Goal: Check status: Check status

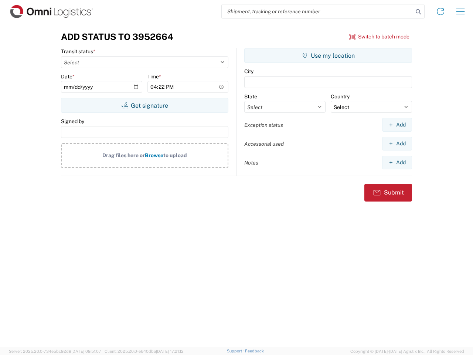
click at [317, 11] on input "search" at bounding box center [317, 11] width 191 height 14
click at [418, 12] on icon at bounding box center [418, 12] width 10 height 10
click at [440, 11] on icon at bounding box center [440, 12] width 12 height 12
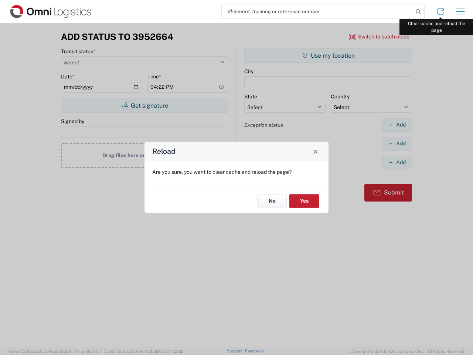
click at [460, 11] on div "Reload Are you sure, you want to clear cache and reload the page? No Yes" at bounding box center [236, 177] width 473 height 355
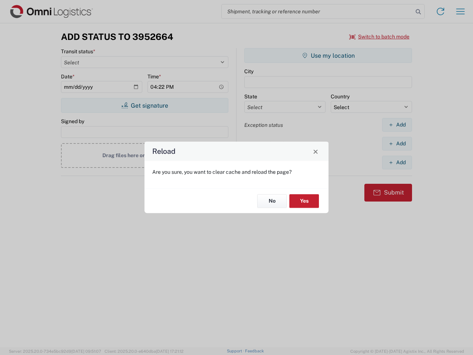
click at [379, 37] on div "Reload Are you sure, you want to clear cache and reload the page? No Yes" at bounding box center [236, 177] width 473 height 355
click at [144, 105] on div "Reload Are you sure, you want to clear cache and reload the page? No Yes" at bounding box center [236, 177] width 473 height 355
click at [328, 55] on div "Reload Are you sure, you want to clear cache and reload the page? No Yes" at bounding box center [236, 177] width 473 height 355
click at [397, 125] on div "Reload Are you sure, you want to clear cache and reload the page? No Yes" at bounding box center [236, 177] width 473 height 355
click at [397, 143] on div "Reload Are you sure, you want to clear cache and reload the page? No Yes" at bounding box center [236, 177] width 473 height 355
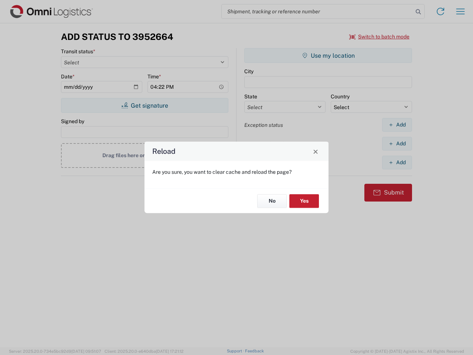
click at [397, 162] on div "Reload Are you sure, you want to clear cache and reload the page? No Yes" at bounding box center [236, 177] width 473 height 355
